Goal: Go to known website: Access a specific website the user already knows

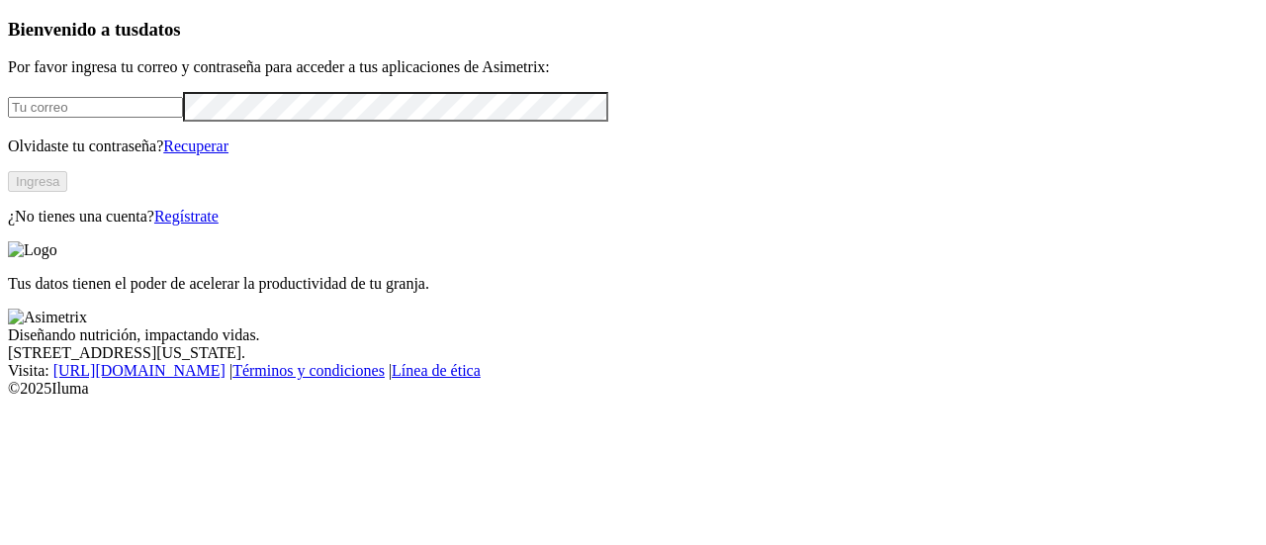
type input "[PERSON_NAME][EMAIL_ADDRESS][PERSON_NAME][DOMAIN_NAME]"
click at [67, 192] on button "Ingresa" at bounding box center [37, 181] width 59 height 21
